Goal: Communication & Community: Ask a question

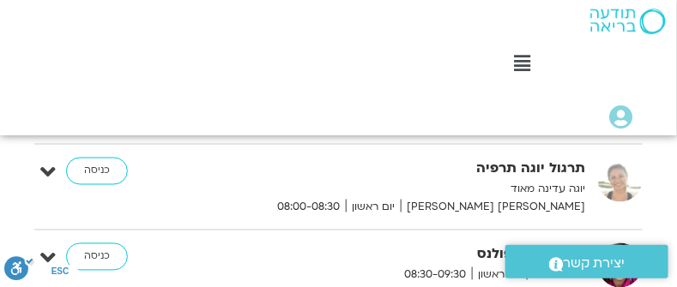
scroll to position [529, 0]
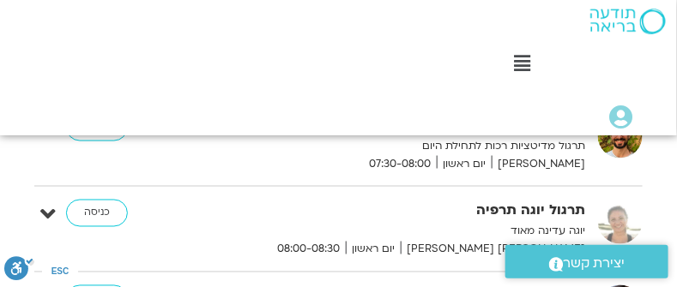
click at [521, 65] on icon at bounding box center [522, 63] width 16 height 19
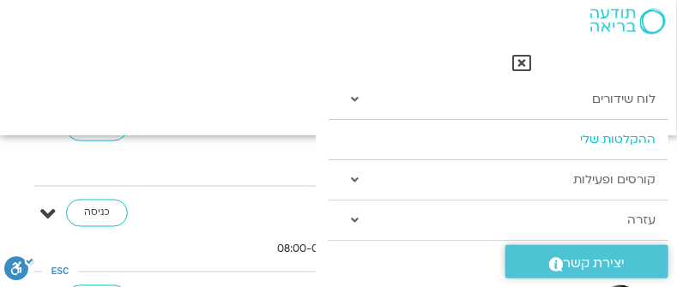
click at [605, 142] on link "ההקלטות שלי" at bounding box center [498, 139] width 340 height 39
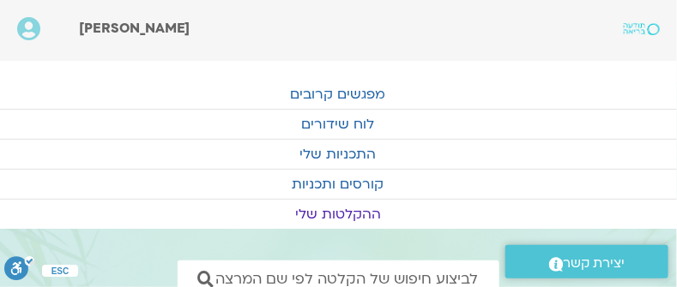
click at [339, 212] on link "ההקלטות שלי" at bounding box center [338, 214] width 677 height 29
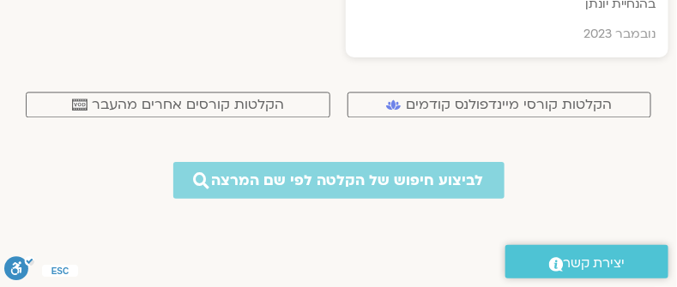
scroll to position [9376, 0]
click at [214, 97] on span "הקלטות קורסים אחרים מהעבר" at bounding box center [188, 104] width 192 height 15
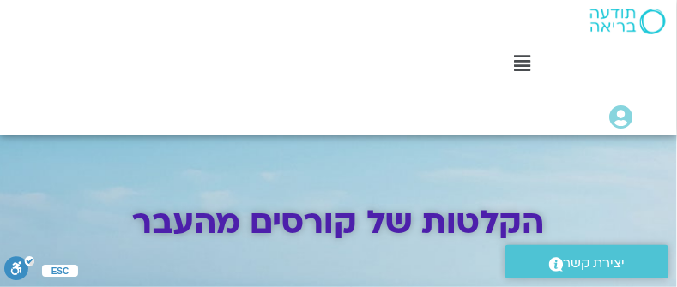
click at [521, 66] on icon at bounding box center [522, 63] width 16 height 19
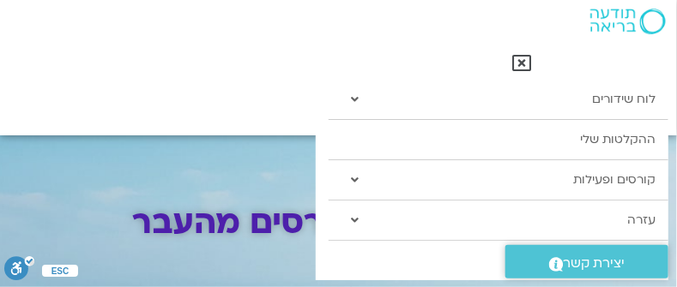
click at [200, 69] on div "Main Menu לוח שידורים לוח שידורים יומי תכניה שבועית ההקלטות שלי קורסים ופעילות …" at bounding box center [338, 67] width 677 height 135
click at [525, 66] on icon at bounding box center [521, 63] width 19 height 19
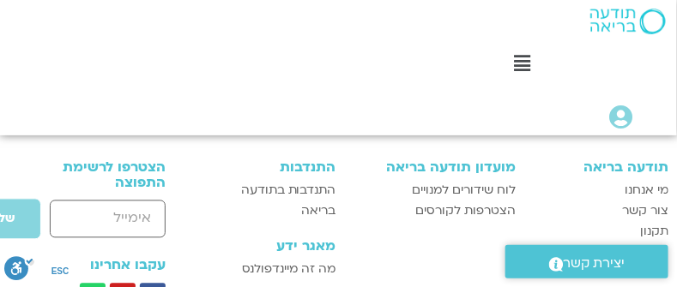
scroll to position [2130, 0]
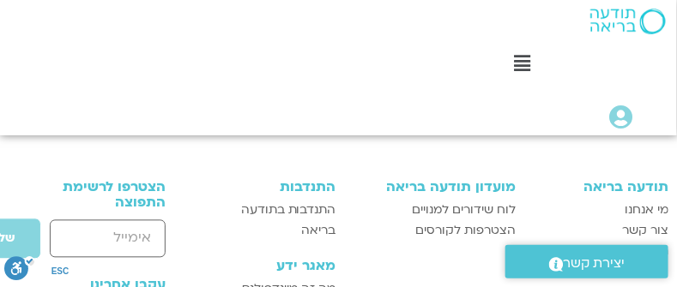
click at [334, 259] on h3 "מאגר ידע" at bounding box center [274, 266] width 123 height 15
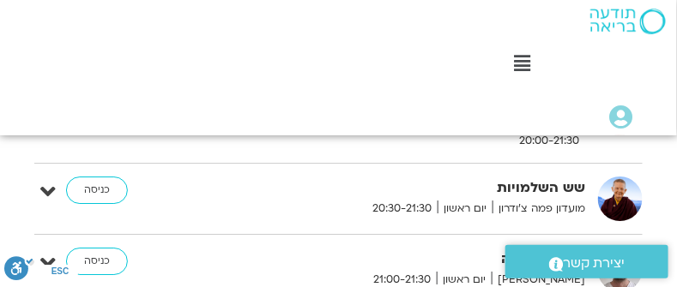
scroll to position [995, 0]
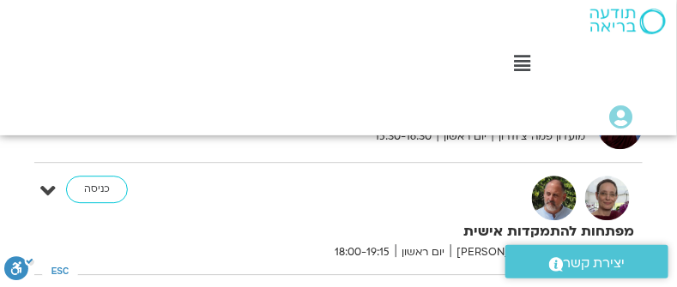
click at [527, 58] on icon at bounding box center [522, 63] width 16 height 19
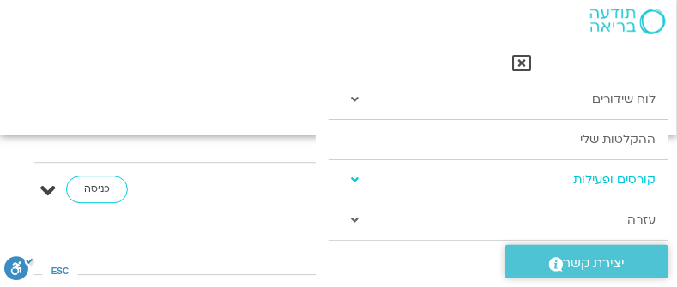
click at [587, 185] on link "קורסים ופעילות" at bounding box center [498, 179] width 340 height 39
click at [356, 179] on icon at bounding box center [355, 180] width 8 height 12
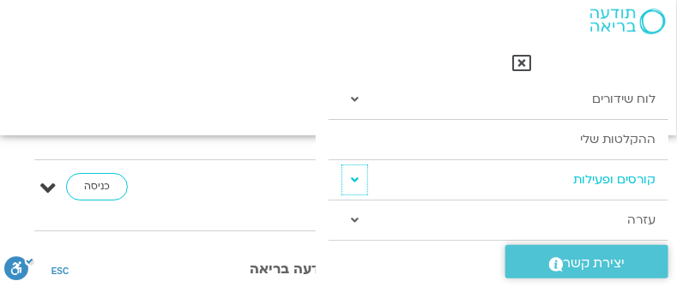
click at [353, 175] on icon at bounding box center [355, 180] width 8 height 12
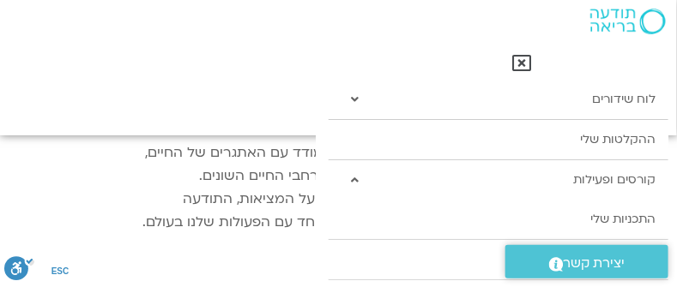
scroll to position [1395, 0]
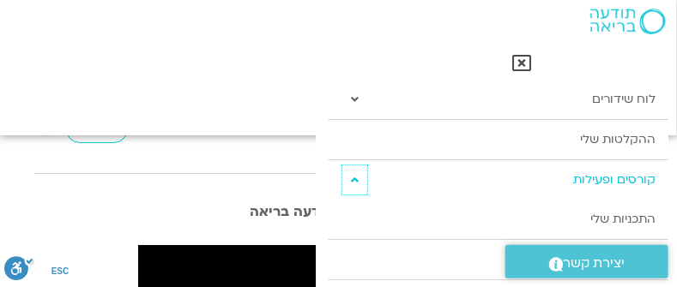
click at [354, 181] on icon at bounding box center [355, 180] width 8 height 12
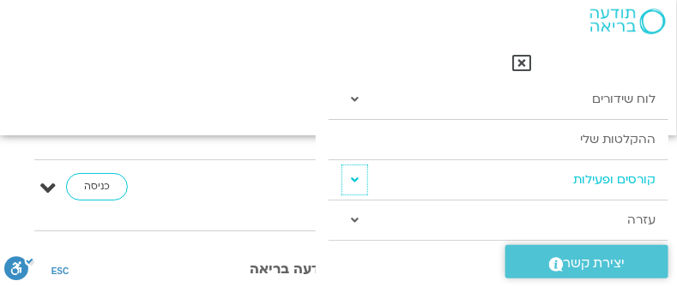
scroll to position [1567, 0]
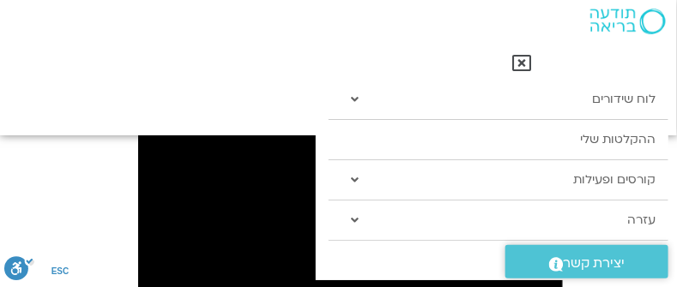
click at [528, 63] on icon at bounding box center [521, 63] width 19 height 19
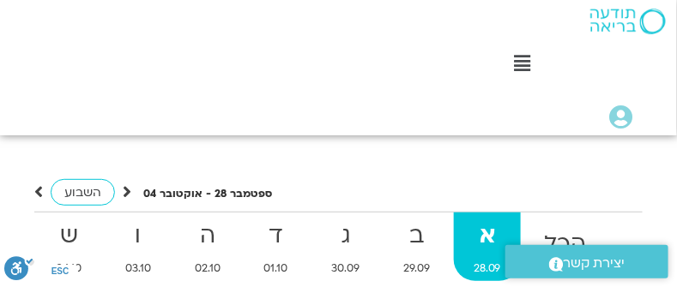
scroll to position [0, 0]
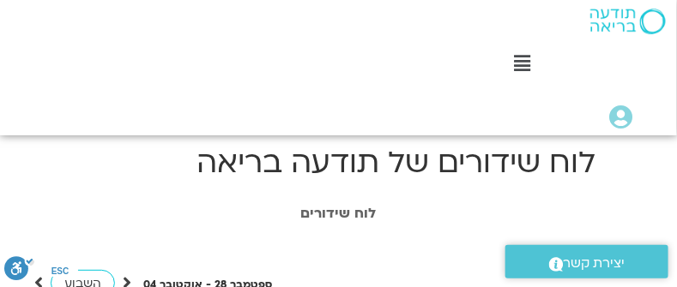
click at [653, 19] on img at bounding box center [627, 22] width 75 height 26
click at [615, 16] on img at bounding box center [627, 22] width 75 height 26
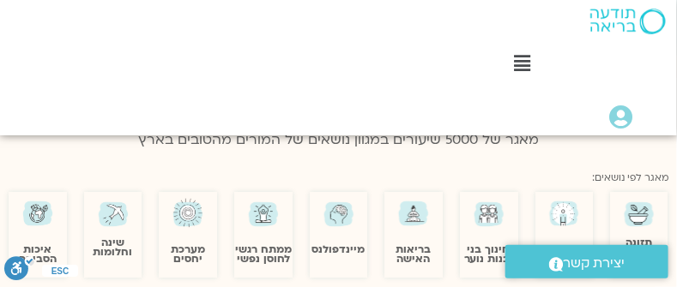
scroll to position [1143, 0]
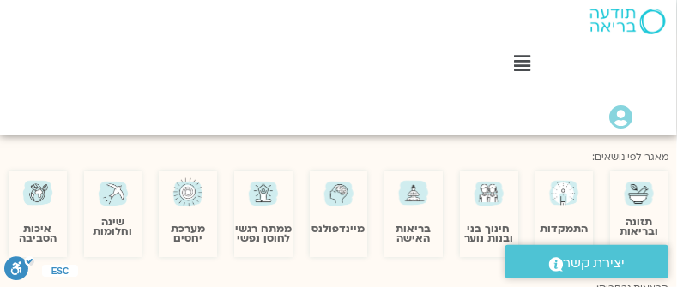
click at [570, 183] on img at bounding box center [564, 193] width 34 height 34
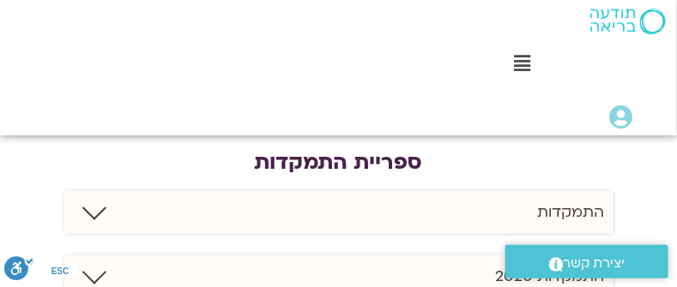
scroll to position [343, 0]
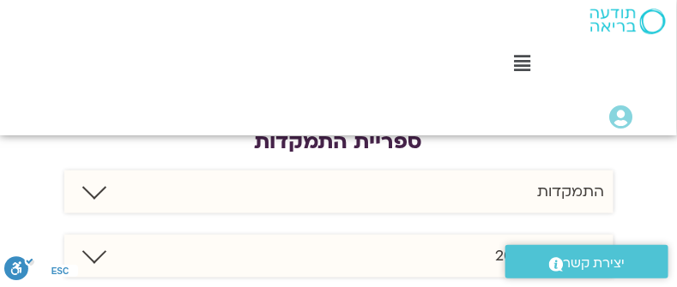
click at [91, 178] on link at bounding box center [93, 188] width 24 height 24
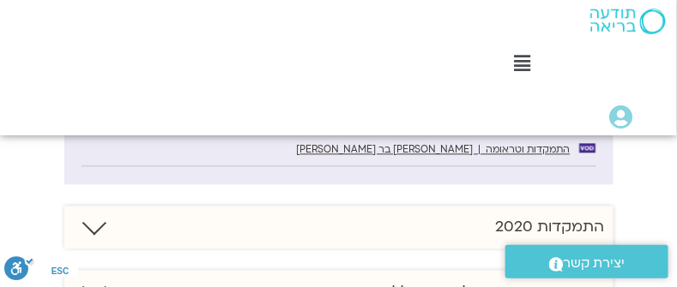
scroll to position [743, 0]
click at [89, 212] on link at bounding box center [93, 224] width 24 height 24
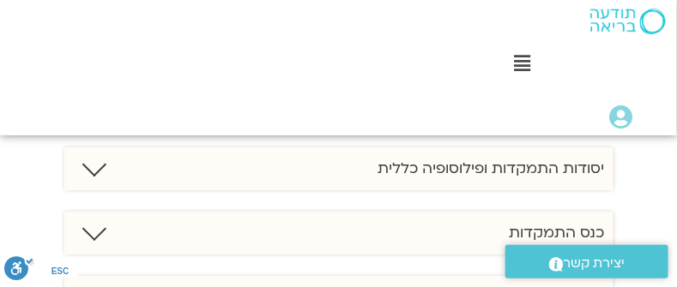
scroll to position [1257, 0]
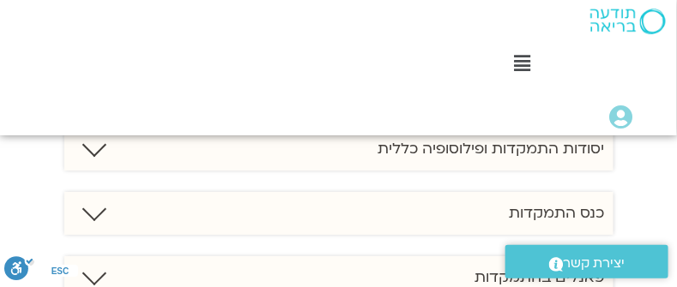
click at [93, 197] on link at bounding box center [93, 209] width 24 height 24
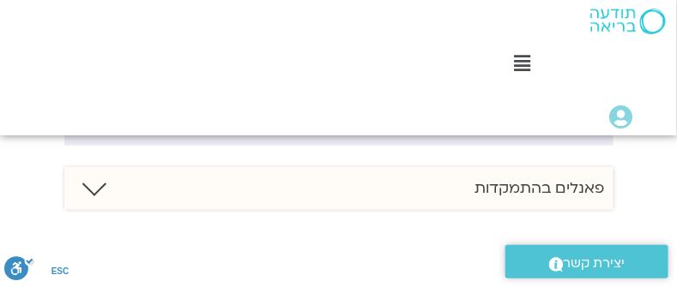
scroll to position [1715, 0]
click at [95, 175] on link at bounding box center [93, 187] width 24 height 24
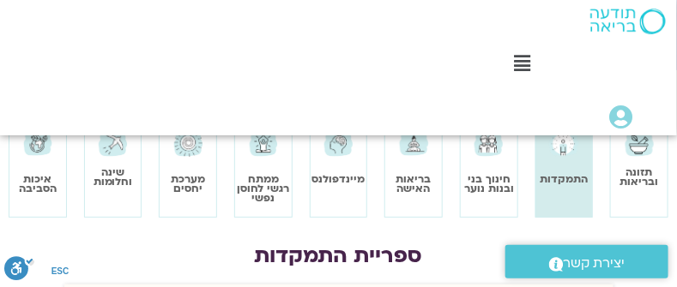
scroll to position [228, 0]
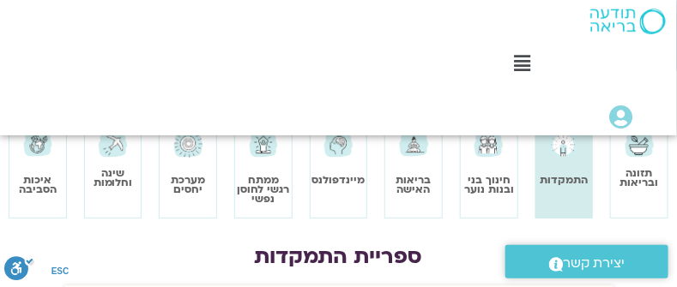
click at [190, 149] on img at bounding box center [188, 144] width 33 height 33
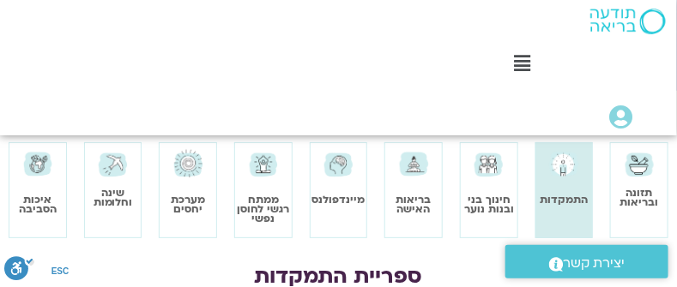
scroll to position [228, 0]
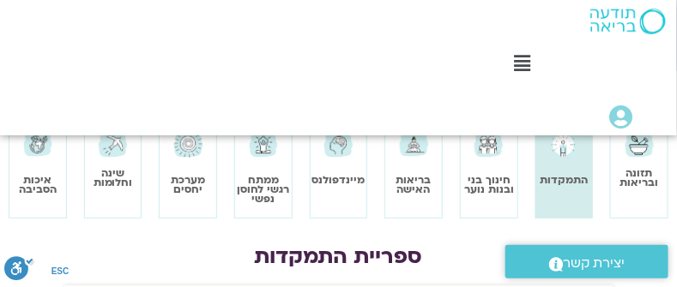
click at [266, 154] on img at bounding box center [263, 144] width 33 height 33
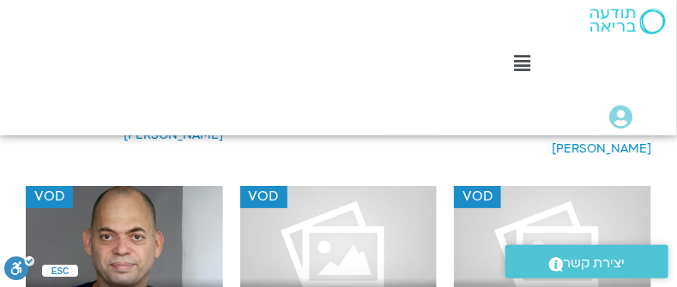
scroll to position [4344, 0]
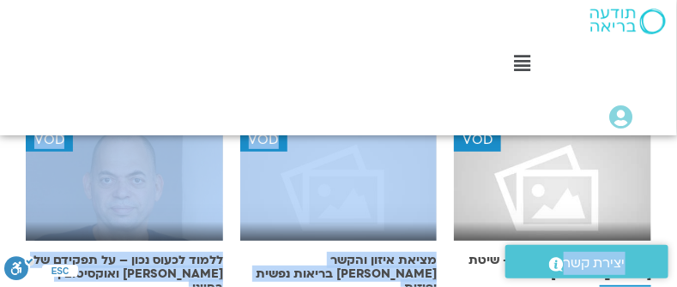
drag, startPoint x: 503, startPoint y: 246, endPoint x: 449, endPoint y: 262, distance: 57.0
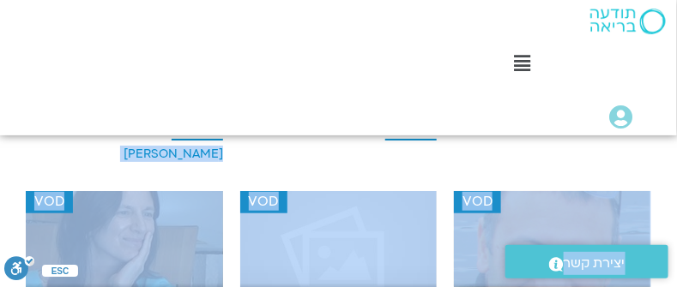
scroll to position [4459, 0]
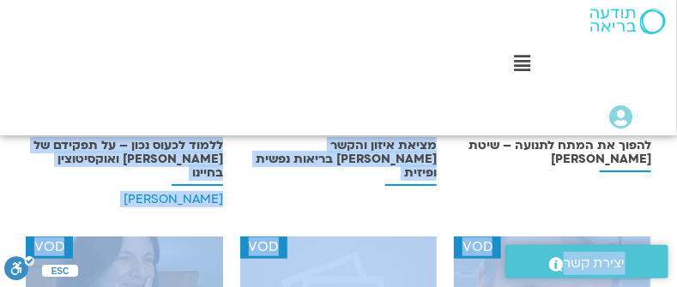
click at [374, 156] on div "VOD מציאת איזון והקשר [PERSON_NAME] בריאות נפשית ופיזית" at bounding box center [339, 113] width 214 height 196
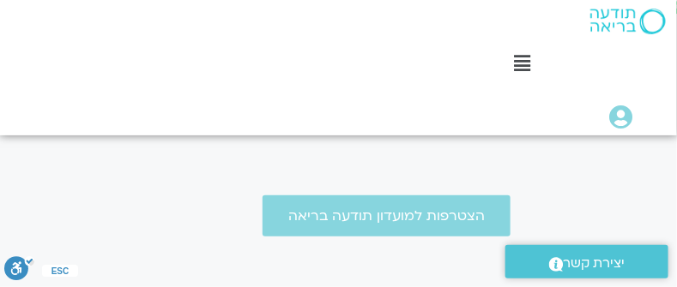
scroll to position [1143, -47]
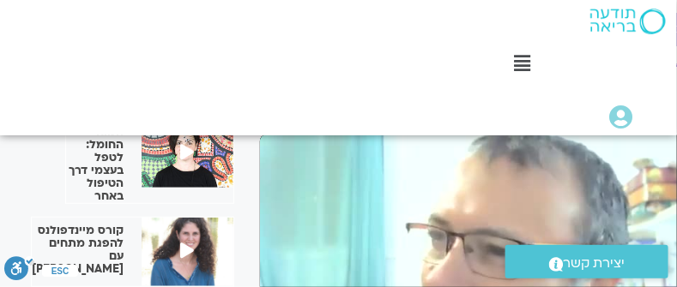
scroll to position [114, -47]
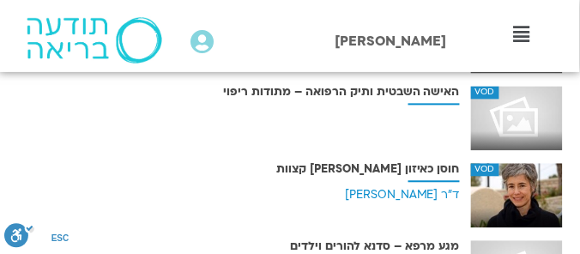
scroll to position [7154, 0]
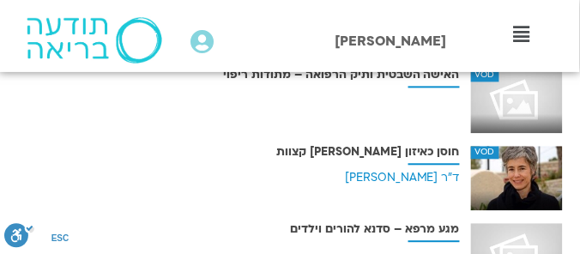
click at [526, 178] on div "VOD" at bounding box center [517, 178] width 92 height 64
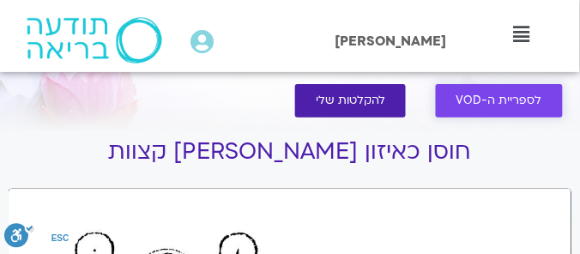
click at [499, 98] on span "לספריית ה-VOD" at bounding box center [499, 100] width 86 height 13
click at [497, 98] on span "לספריית ה-VOD" at bounding box center [499, 100] width 86 height 13
click at [493, 98] on span "לספריית ה-VOD" at bounding box center [499, 100] width 86 height 13
click at [503, 99] on span "לספריית ה-VOD" at bounding box center [499, 100] width 86 height 13
click at [455, 103] on link "לספריית ה-VOD" at bounding box center [499, 100] width 127 height 33
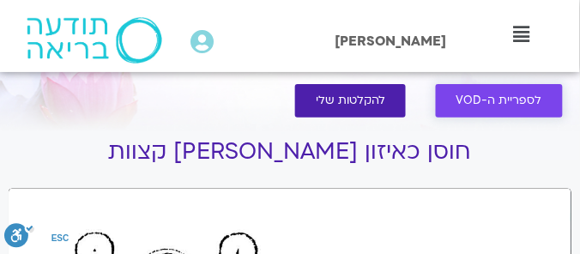
click at [480, 99] on span "לספריית ה-VOD" at bounding box center [499, 100] width 86 height 13
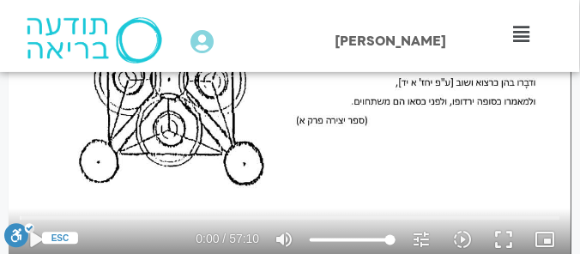
scroll to position [392, 0]
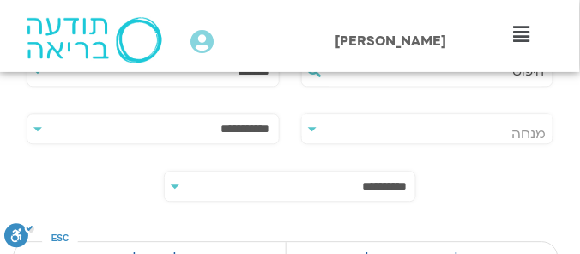
scroll to position [441, 0]
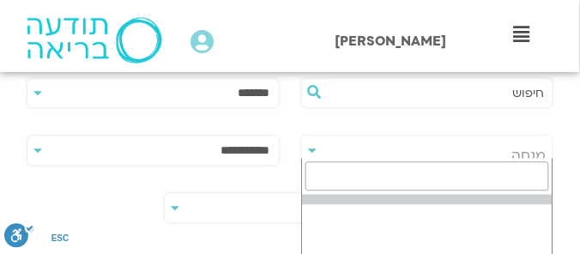
click at [508, 151] on span "מנחה" at bounding box center [427, 154] width 251 height 39
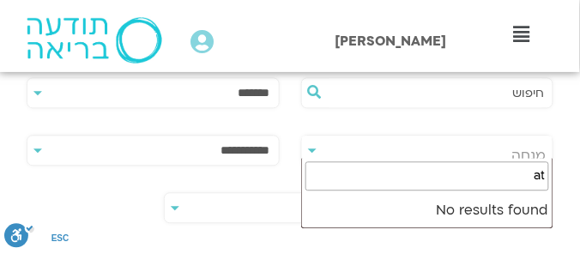
type input "a"
click at [531, 173] on input "שניה" at bounding box center [427, 175] width 244 height 29
type input "שנייה"
drag, startPoint x: 513, startPoint y: 177, endPoint x: 553, endPoint y: 178, distance: 40.3
click at [553, 178] on span "שנייה No results found" at bounding box center [427, 193] width 252 height 70
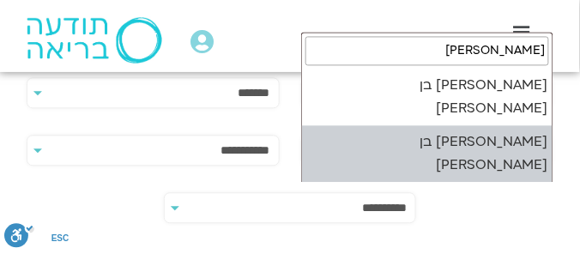
type input "[PERSON_NAME]"
select select "****"
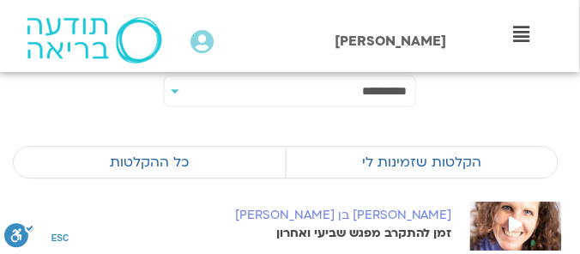
scroll to position [587, 0]
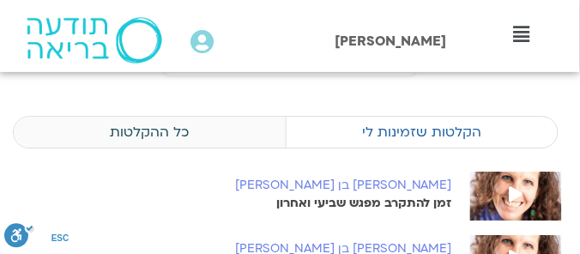
click at [157, 127] on label "כל ההקלטות" at bounding box center [150, 132] width 272 height 33
click at [164, 126] on label "כל ההקלטות" at bounding box center [150, 132] width 272 height 33
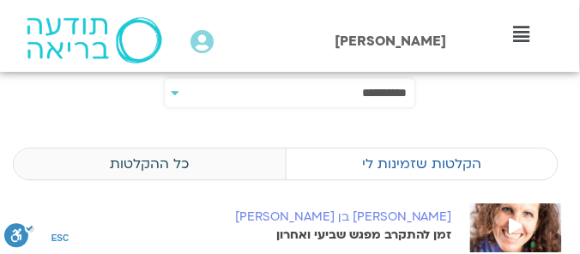
scroll to position [539, 0]
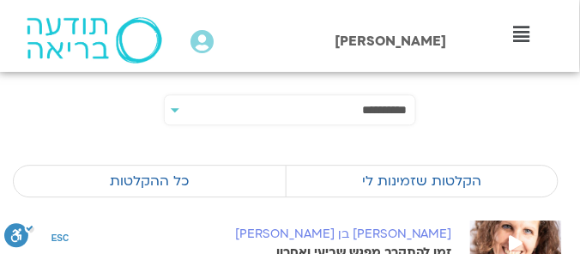
click at [172, 107] on select "**********" at bounding box center [289, 110] width 252 height 30
click at [164, 95] on select "**********" at bounding box center [289, 110] width 252 height 30
click at [163, 177] on label "כל ההקלטות" at bounding box center [150, 181] width 272 height 33
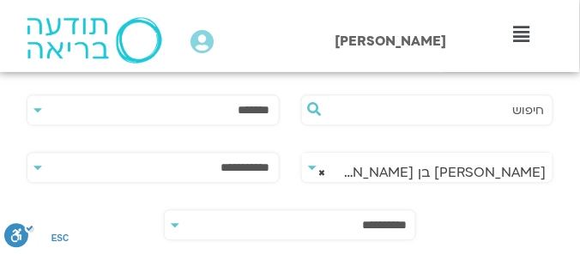
scroll to position [441, 0]
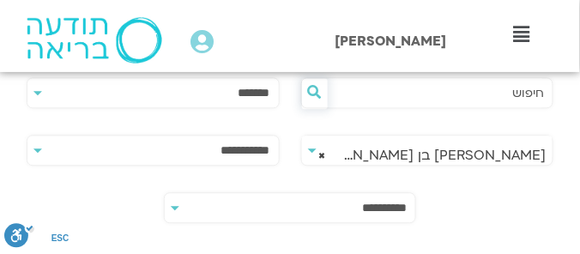
click at [312, 92] on icon at bounding box center [315, 92] width 14 height 14
click at [36, 89] on select "**********" at bounding box center [152, 93] width 252 height 30
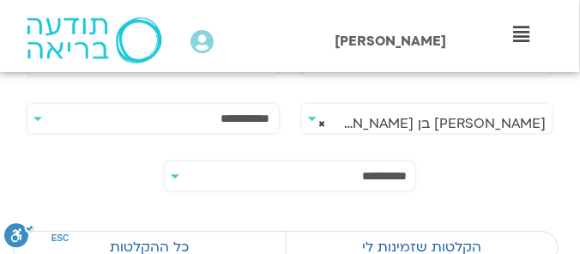
scroll to position [490, 0]
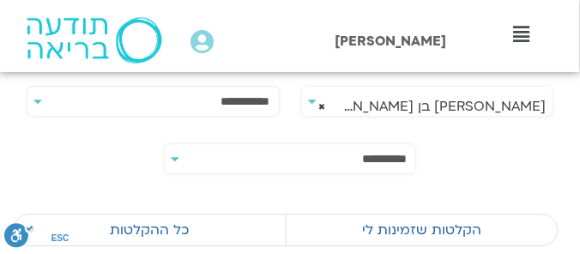
click at [37, 98] on select "**********" at bounding box center [152, 102] width 252 height 30
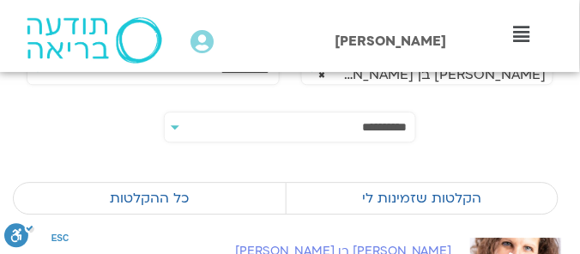
scroll to position [539, 0]
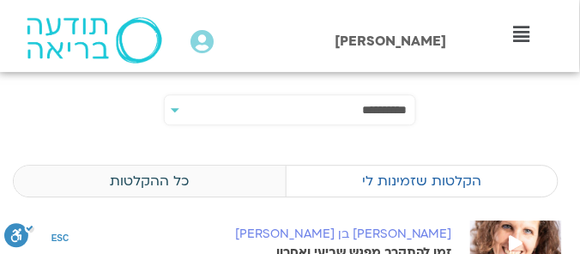
click at [184, 183] on label "כל ההקלטות" at bounding box center [150, 181] width 272 height 33
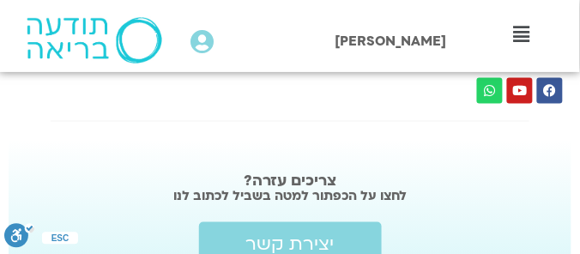
scroll to position [1960, 0]
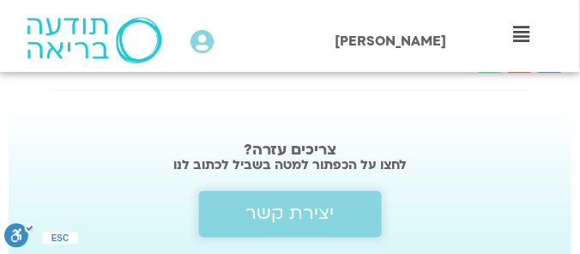
click at [328, 204] on span "יצירת קשר" at bounding box center [290, 214] width 88 height 21
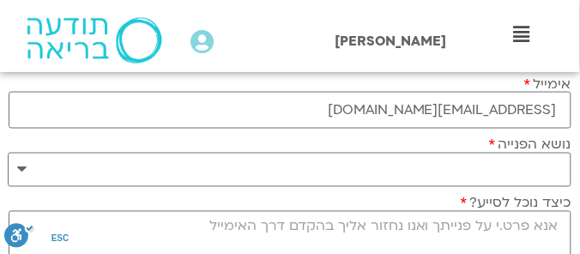
scroll to position [293, 0]
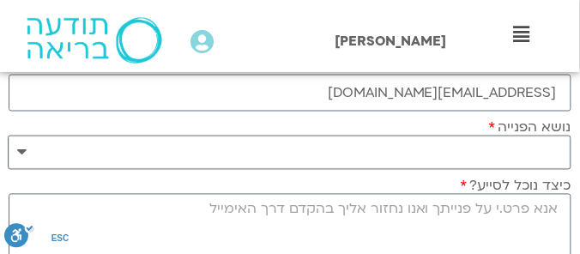
click at [511, 159] on select "**********" at bounding box center [289, 152] width 563 height 34
select select "**********"
click at [8, 135] on select "**********" at bounding box center [289, 152] width 563 height 34
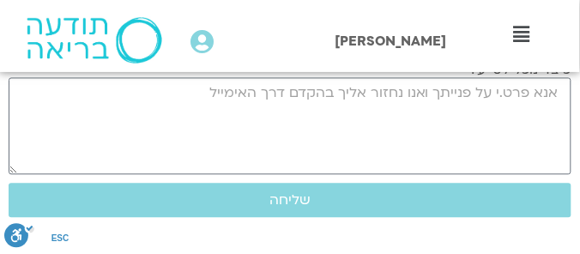
scroll to position [392, 0]
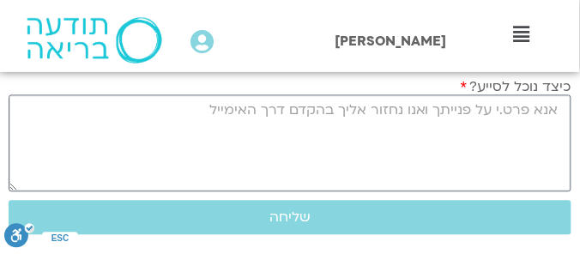
click at [542, 106] on textarea "כיצד נוכל לסייע?" at bounding box center [290, 143] width 563 height 97
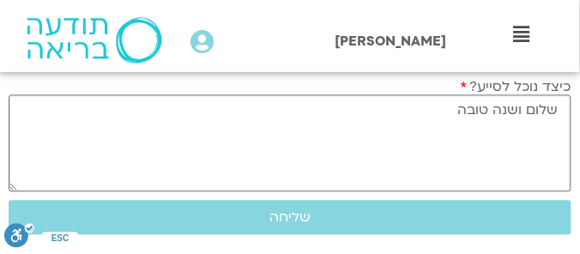
type textarea "שלום ושנה טובה"
